Goal: Answer question/provide support

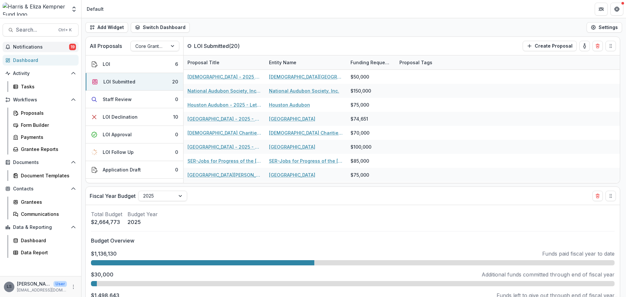
click at [44, 45] on span "Notifications" at bounding box center [41, 47] width 56 height 6
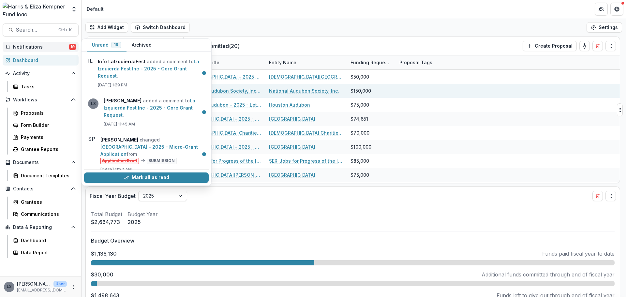
drag, startPoint x: 157, startPoint y: 69, endPoint x: 249, endPoint y: 88, distance: 93.6
click at [157, 69] on link "La Izquierda Fest Inc - 2025 - Core Grant Request" at bounding box center [148, 69] width 101 height 20
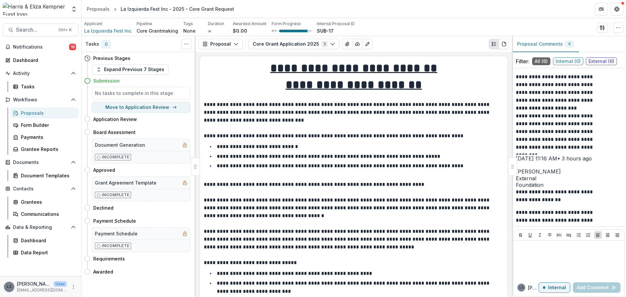
scroll to position [19, 0]
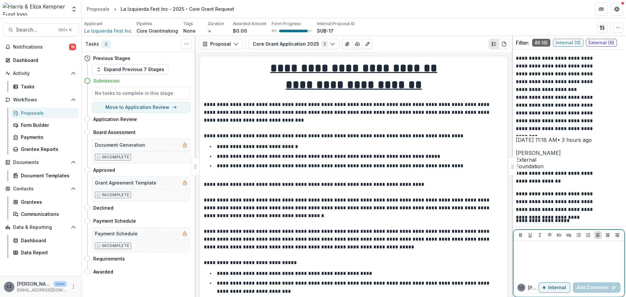
click at [558, 252] on div at bounding box center [569, 259] width 106 height 33
click at [554, 288] on p "Internal" at bounding box center [557, 288] width 18 height 6
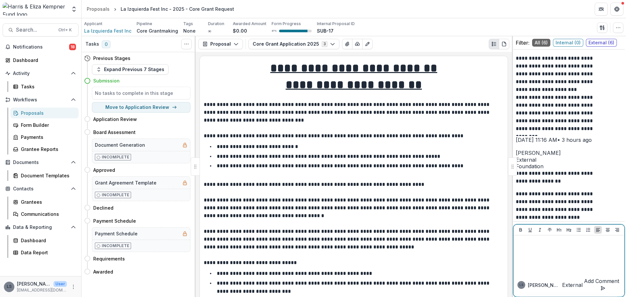
click at [549, 257] on div at bounding box center [569, 254] width 106 height 33
click at [583, 287] on button "Add Comment" at bounding box center [602, 285] width 38 height 16
click at [39, 52] on button "Notifications 19" at bounding box center [41, 47] width 76 height 10
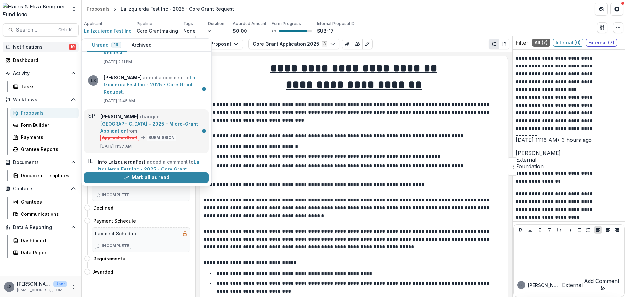
scroll to position [33, 0]
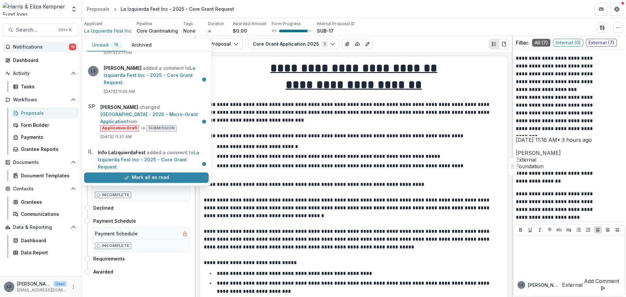
drag, startPoint x: 153, startPoint y: 116, endPoint x: 206, endPoint y: 141, distance: 59.1
click at [153, 116] on link "[GEOGRAPHIC_DATA] - 2025 - Micro-Grant Application" at bounding box center [149, 118] width 98 height 13
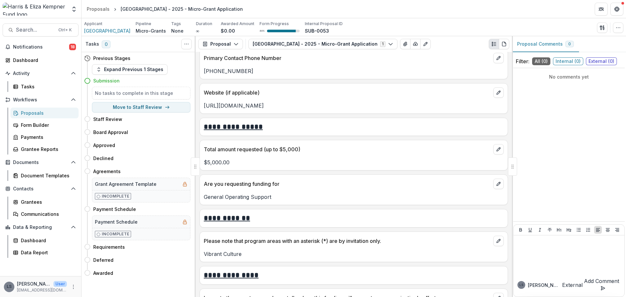
scroll to position [456, 0]
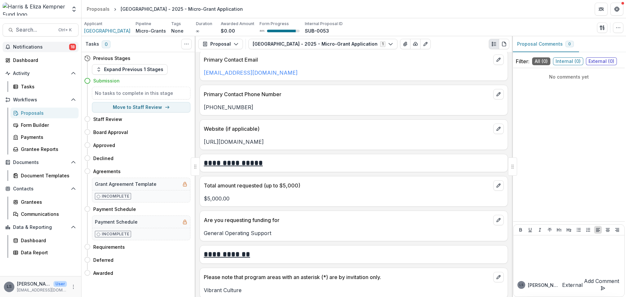
click at [34, 49] on span "Notifications" at bounding box center [41, 47] width 56 height 6
